Goal: Task Accomplishment & Management: Manage account settings

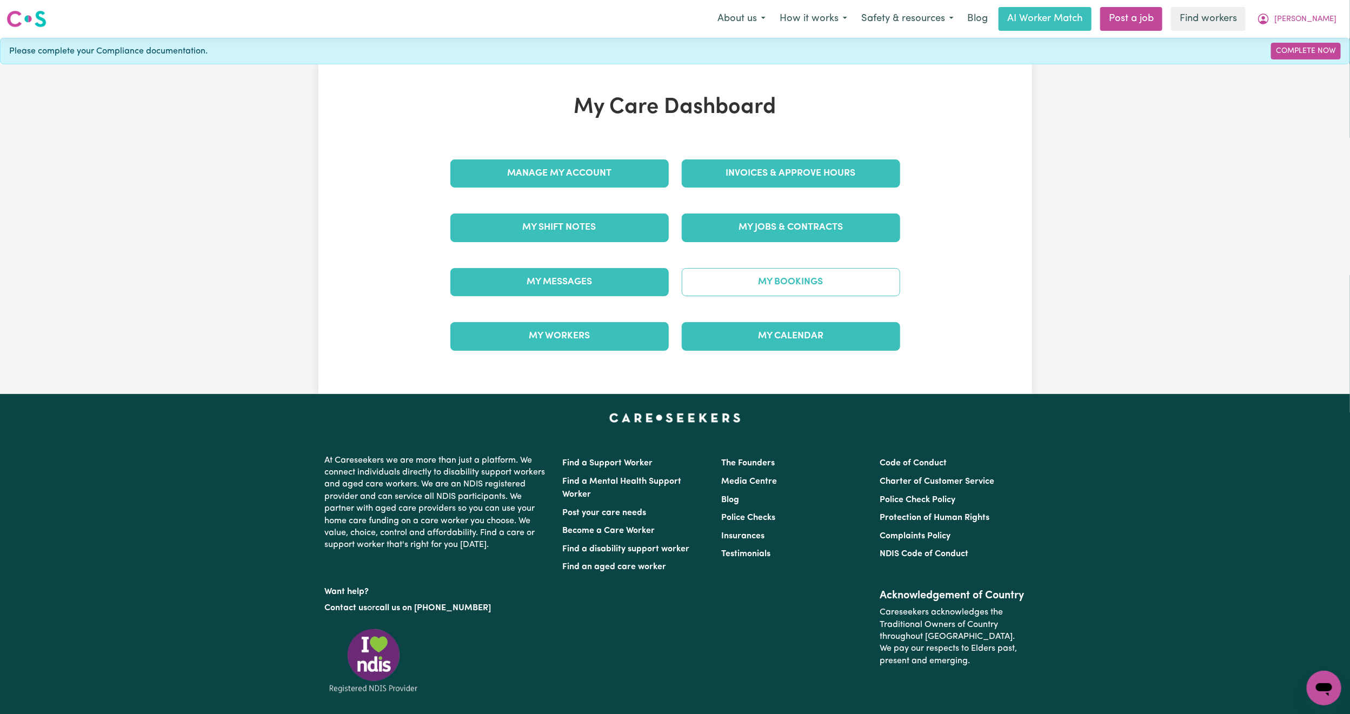
click at [751, 294] on link "My Bookings" at bounding box center [791, 282] width 218 height 28
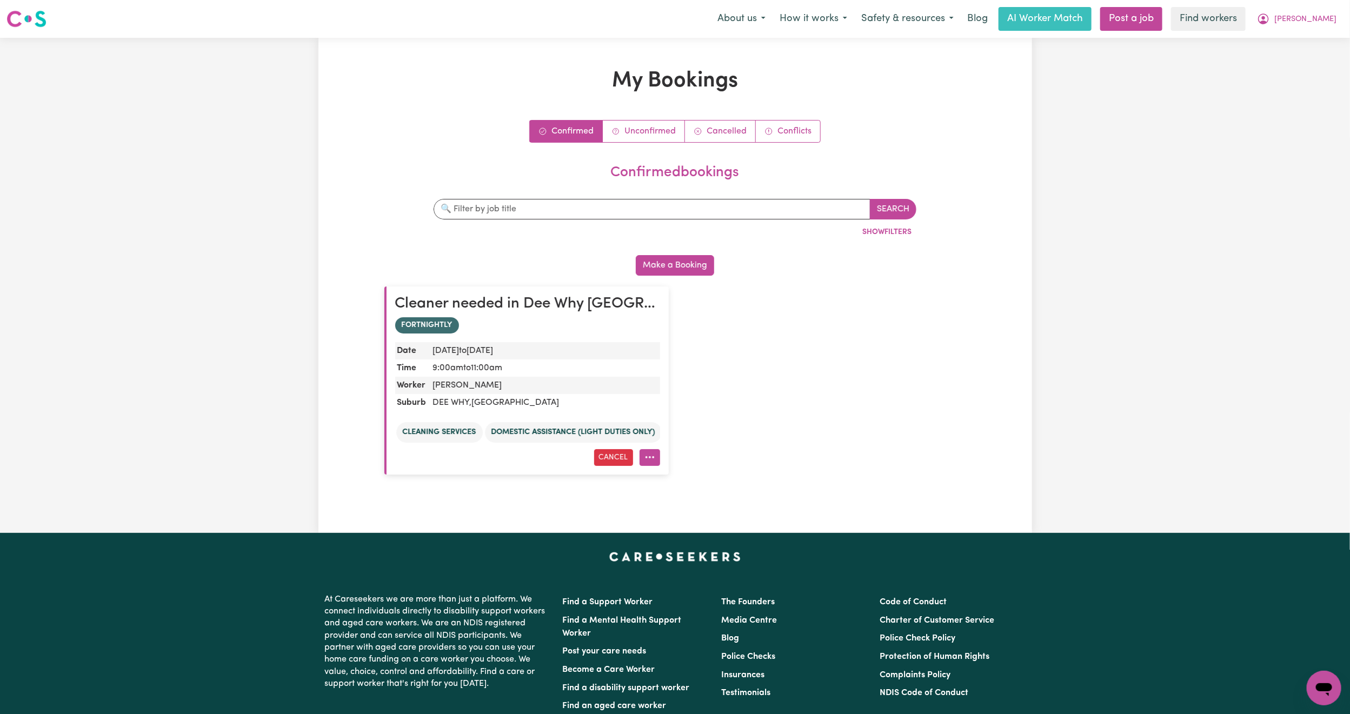
click at [645, 458] on icon "More options" at bounding box center [650, 457] width 11 height 11
click at [670, 482] on link "Amend" at bounding box center [689, 484] width 98 height 22
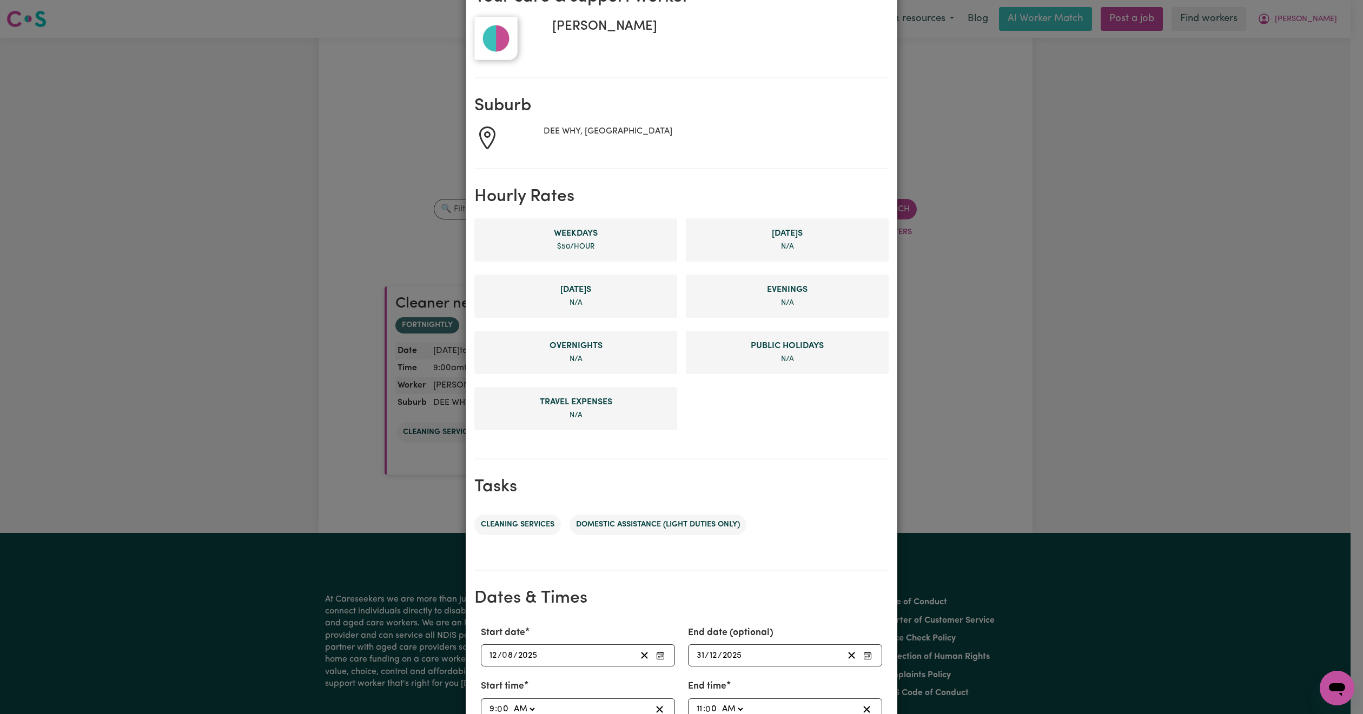
scroll to position [177, 0]
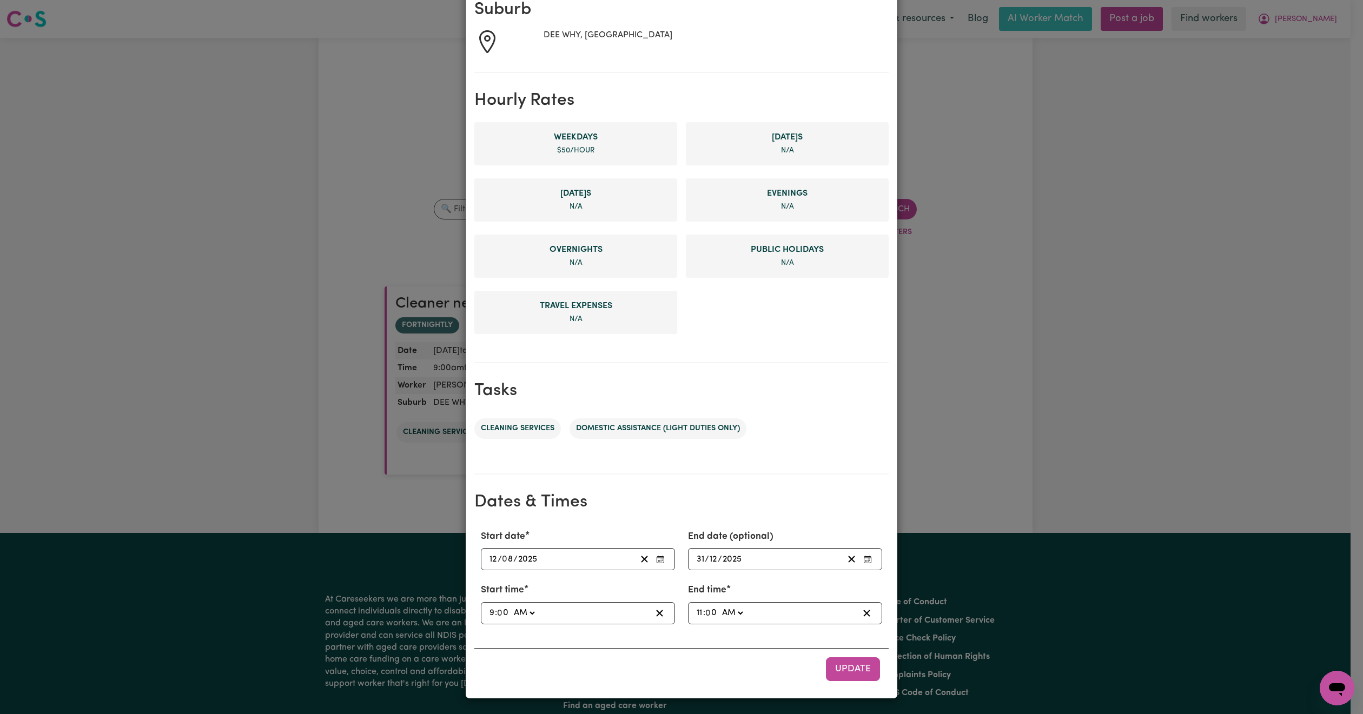
click at [489, 611] on input "9" at bounding box center [492, 613] width 6 height 15
type input "01:00"
type input "1"
type input "11:00"
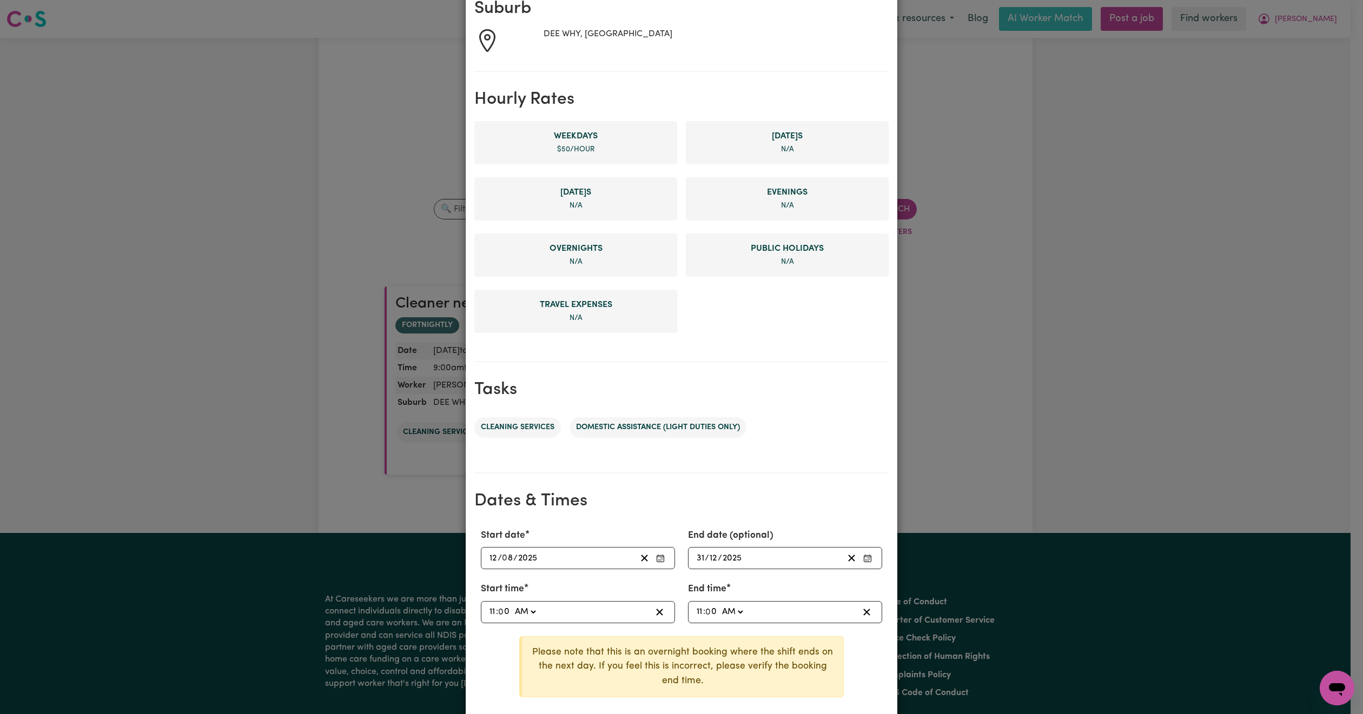
type input "11"
click at [696, 612] on input "11" at bounding box center [699, 612] width 7 height 15
type input "01:00"
type input "1"
click at [721, 607] on select "AM PM" at bounding box center [730, 612] width 25 height 15
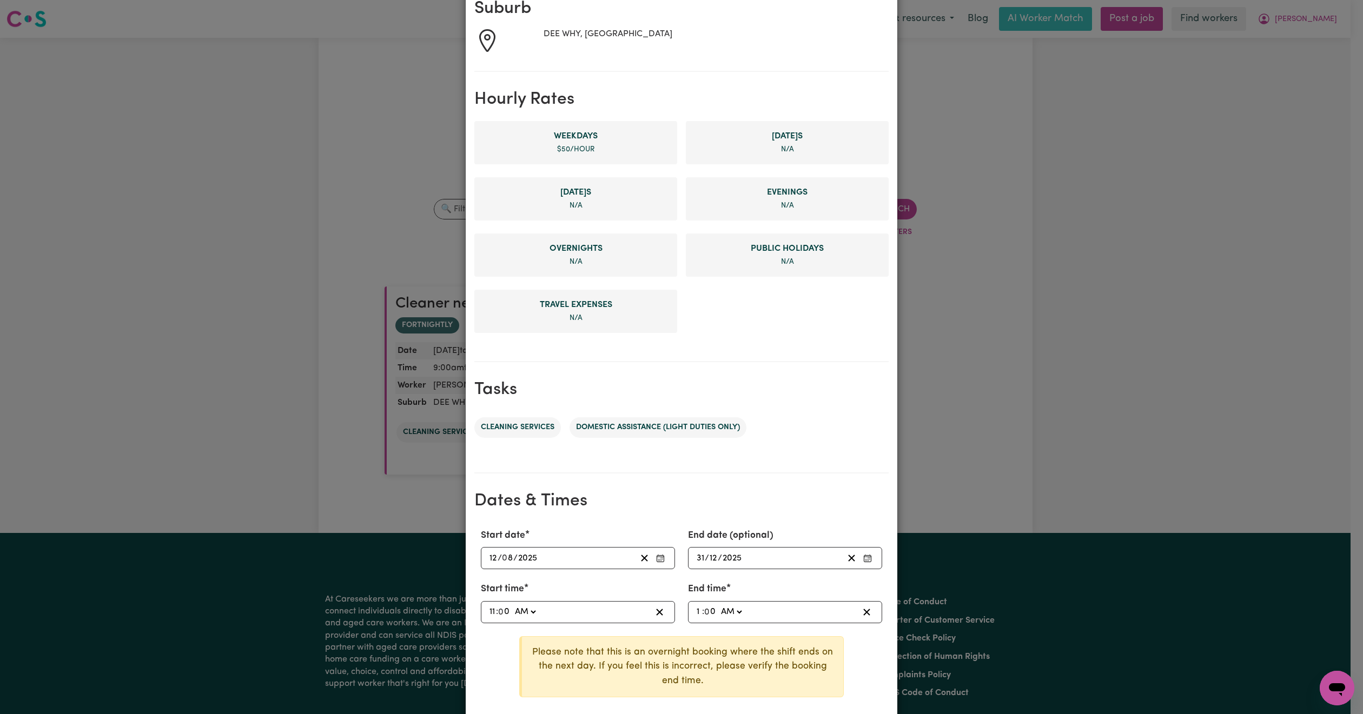
select select "pm"
click at [718, 605] on select "AM PM" at bounding box center [730, 612] width 25 height 15
type input "13:00"
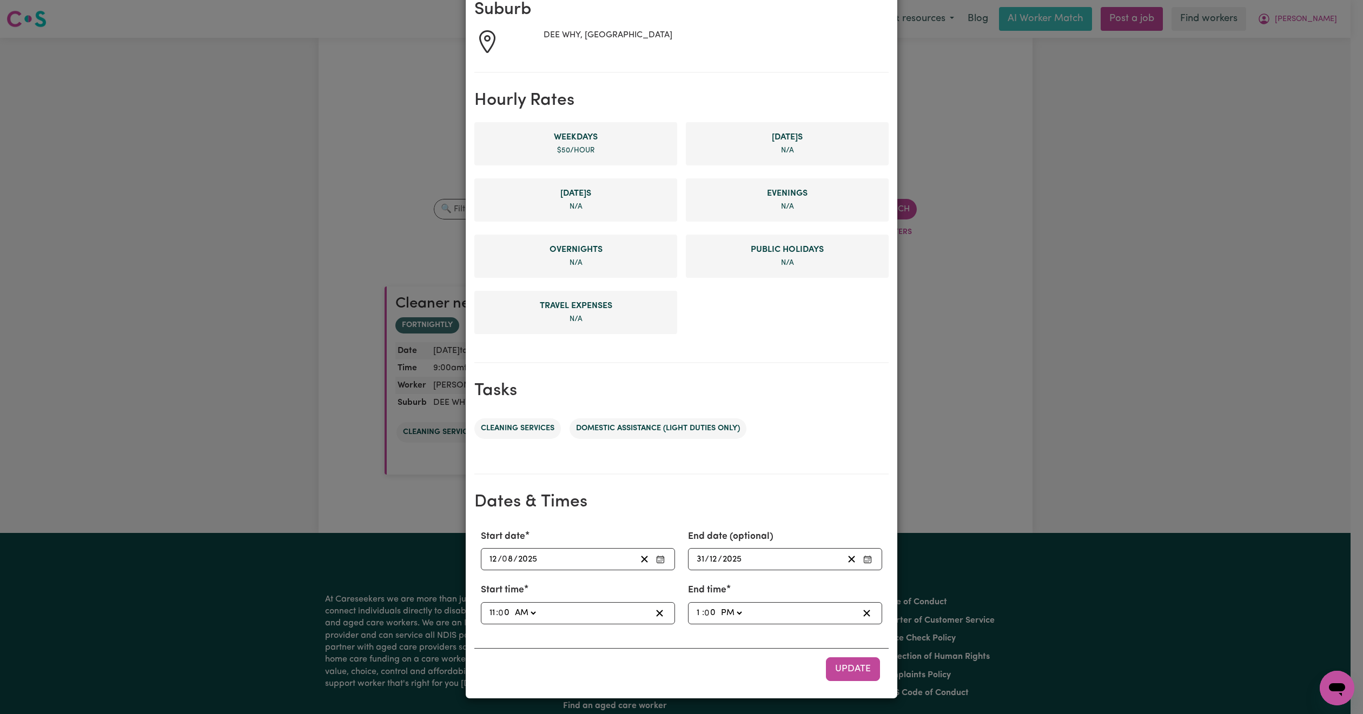
click at [790, 635] on div "Start date [DATE] 12 / 0 8 / 2025 End date (optional) [DATE] [DATE] Start time …" at bounding box center [681, 605] width 414 height 169
click at [855, 668] on span "Update" at bounding box center [853, 669] width 36 height 9
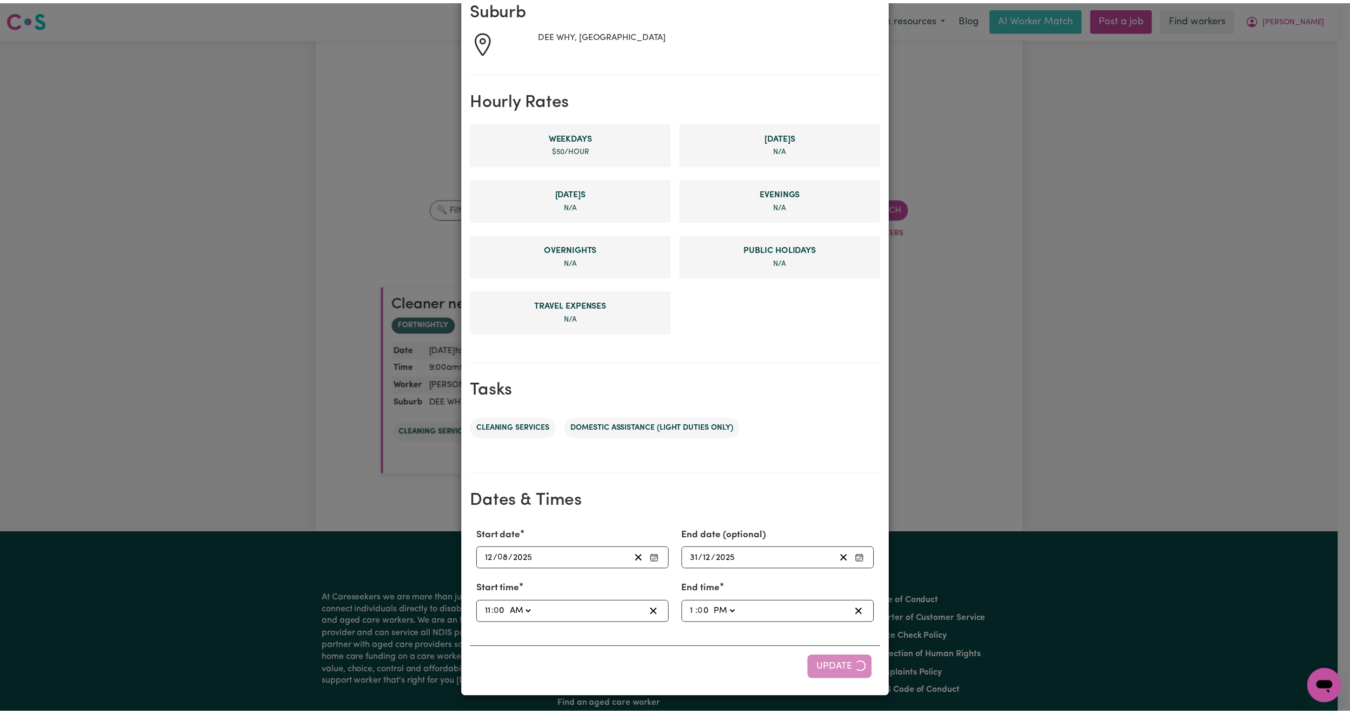
scroll to position [0, 0]
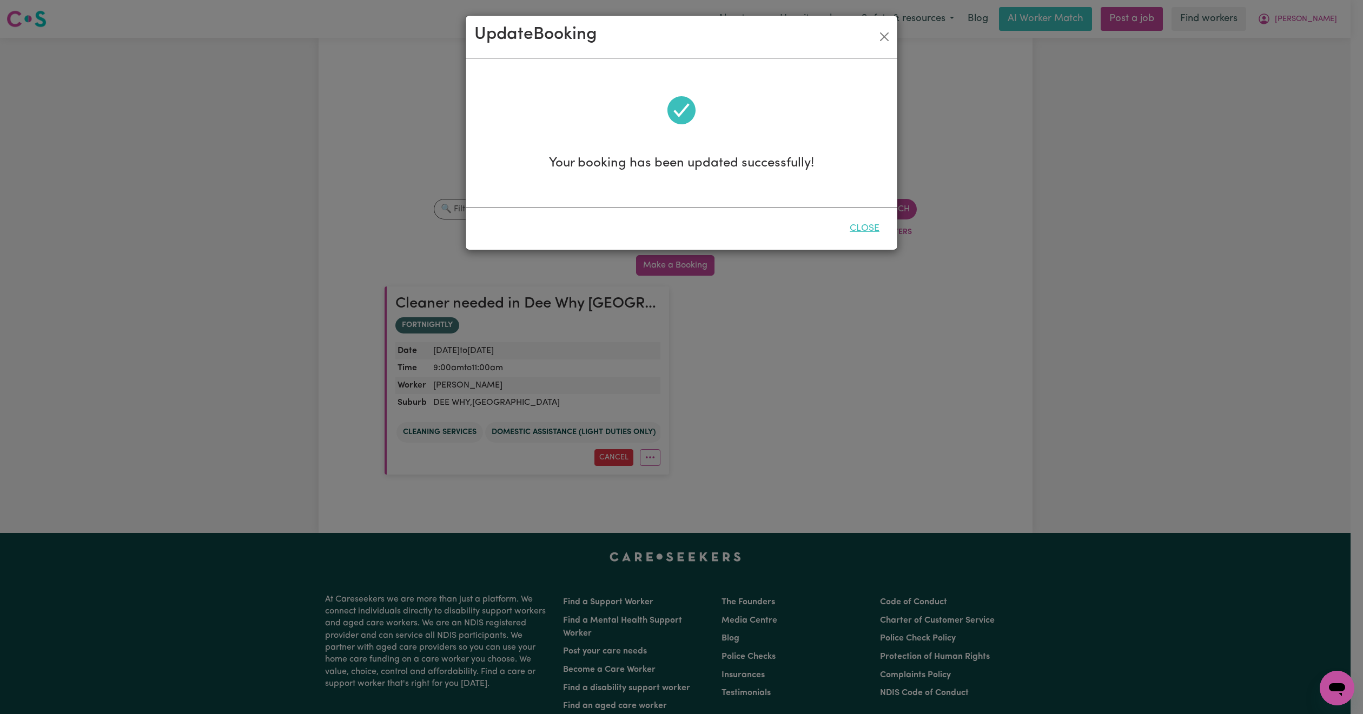
click at [867, 229] on button "Close" at bounding box center [864, 229] width 48 height 24
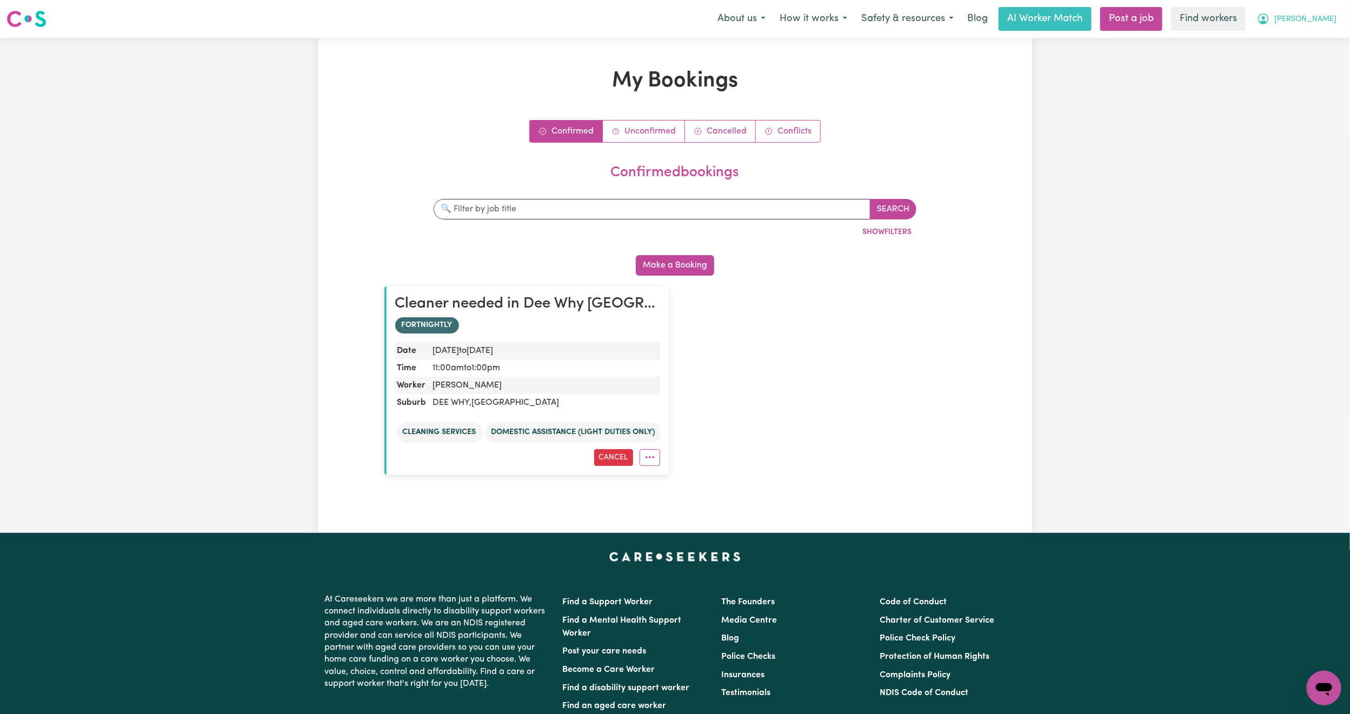
click at [1270, 15] on icon "My Account" at bounding box center [1263, 18] width 13 height 13
click at [1300, 42] on link "My Dashboard" at bounding box center [1300, 42] width 85 height 21
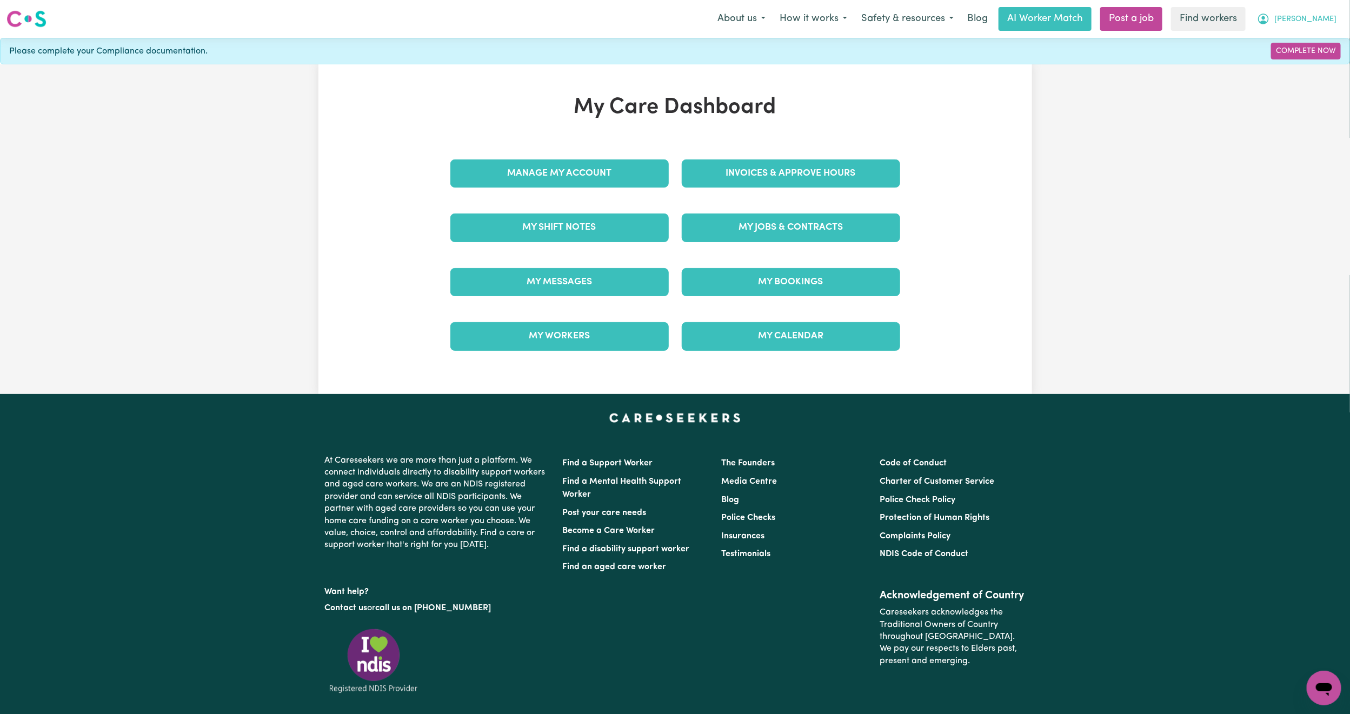
click at [1330, 18] on span "[PERSON_NAME]" at bounding box center [1306, 20] width 62 height 12
click at [1292, 69] on link "Logout" at bounding box center [1300, 62] width 85 height 21
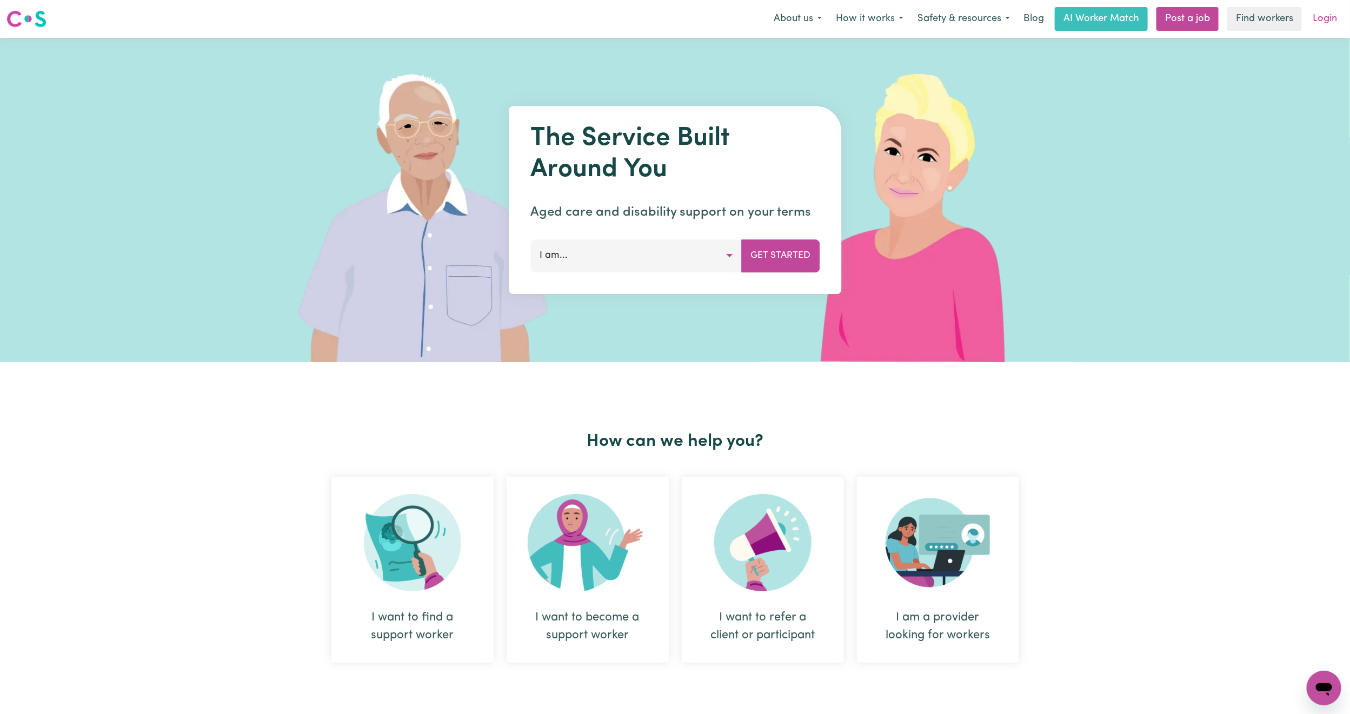
click at [1328, 19] on link "Login" at bounding box center [1325, 19] width 37 height 24
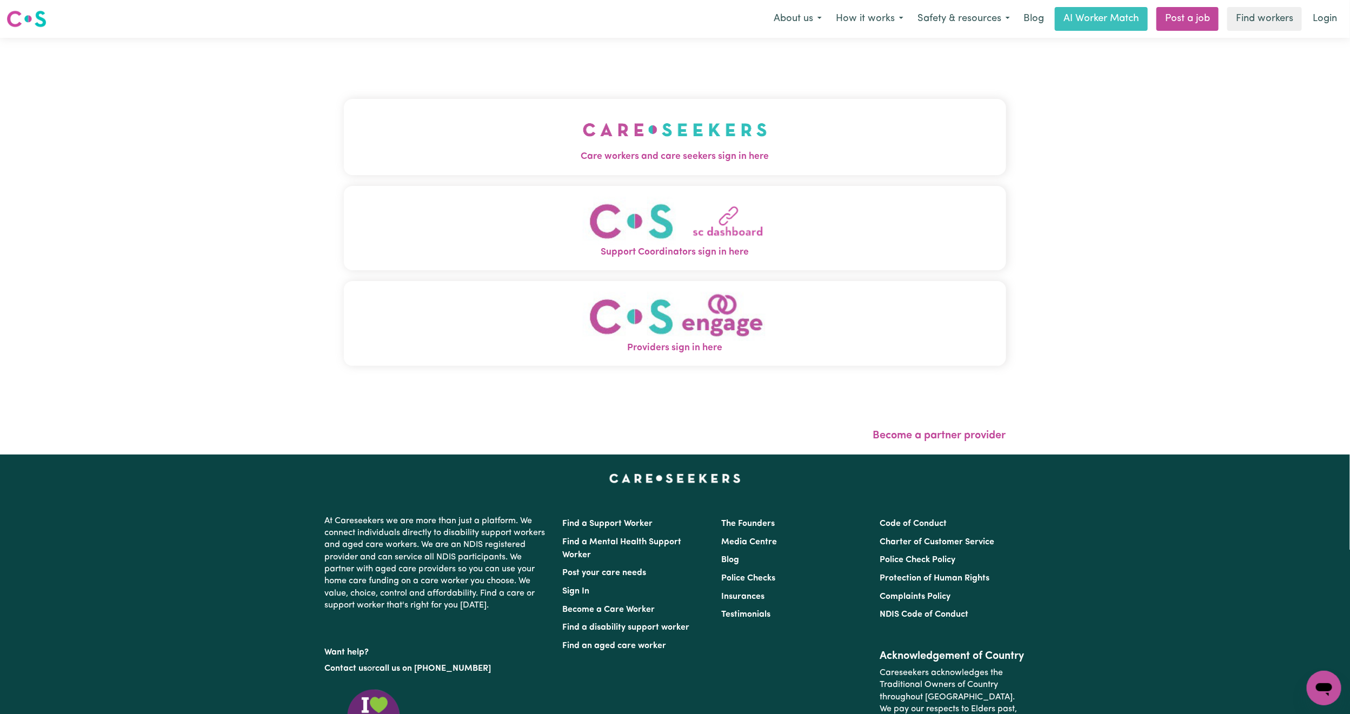
click at [581, 87] on div "Care workers and care seekers sign in here Support Coordinators sign in here Pr…" at bounding box center [675, 237] width 663 height 357
click at [583, 112] on img "Care workers and care seekers sign in here" at bounding box center [675, 130] width 184 height 40
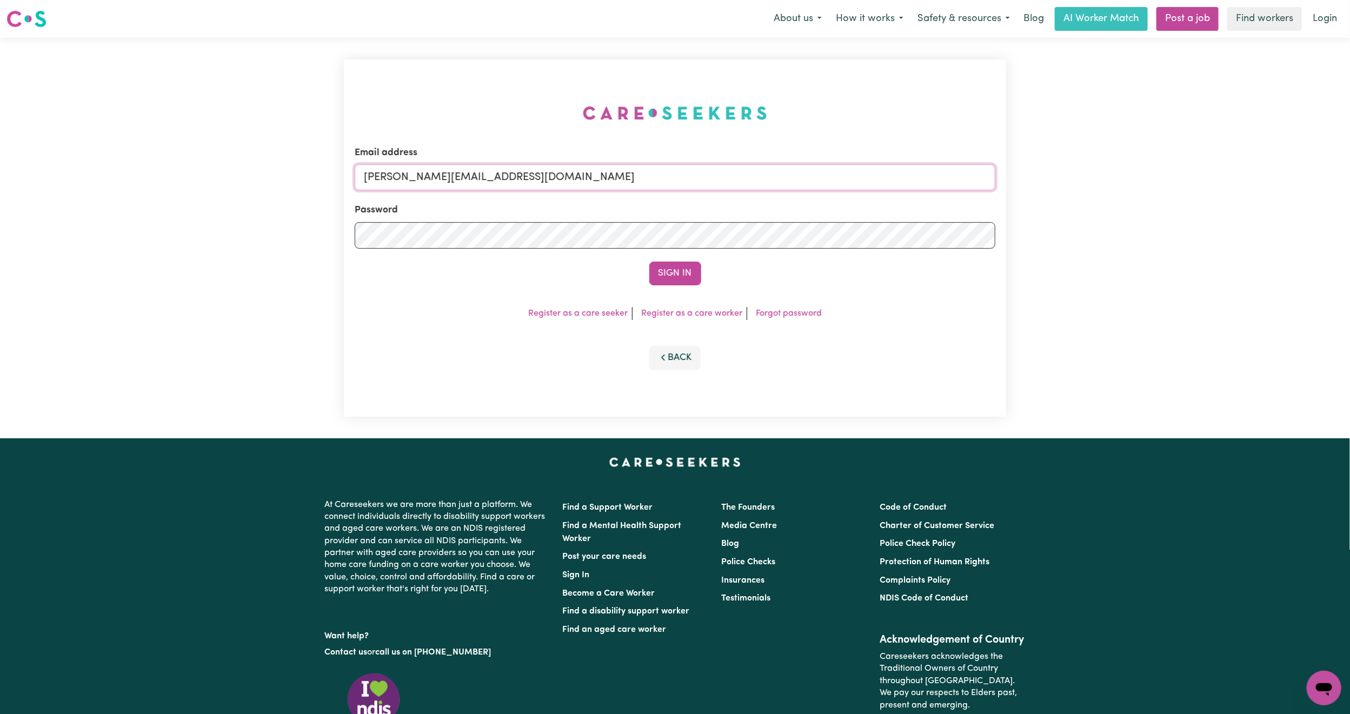
click at [484, 187] on input "[PERSON_NAME][EMAIL_ADDRESS][DOMAIN_NAME]" at bounding box center [675, 177] width 641 height 26
click at [761, 224] on form "Email address [EMAIL_ADDRESS][PERSON_NAME][DOMAIN_NAME] Password Sign In" at bounding box center [675, 216] width 641 height 140
type input "superuser~[EMAIL_ADDRESS][DOMAIN_NAME]"
click at [680, 271] on button "Sign In" at bounding box center [676, 274] width 52 height 24
